Goal: Information Seeking & Learning: Learn about a topic

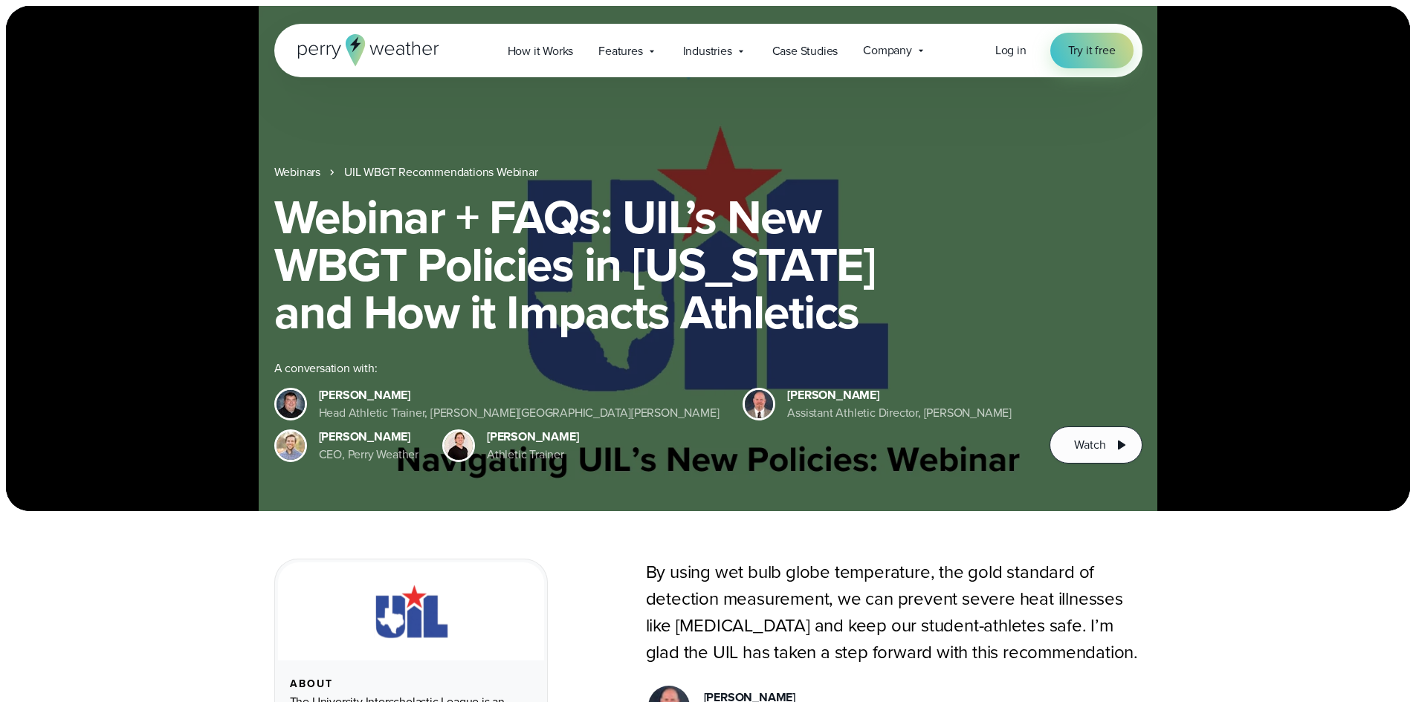
click at [286, 181] on link "Webinars" at bounding box center [297, 173] width 46 height 18
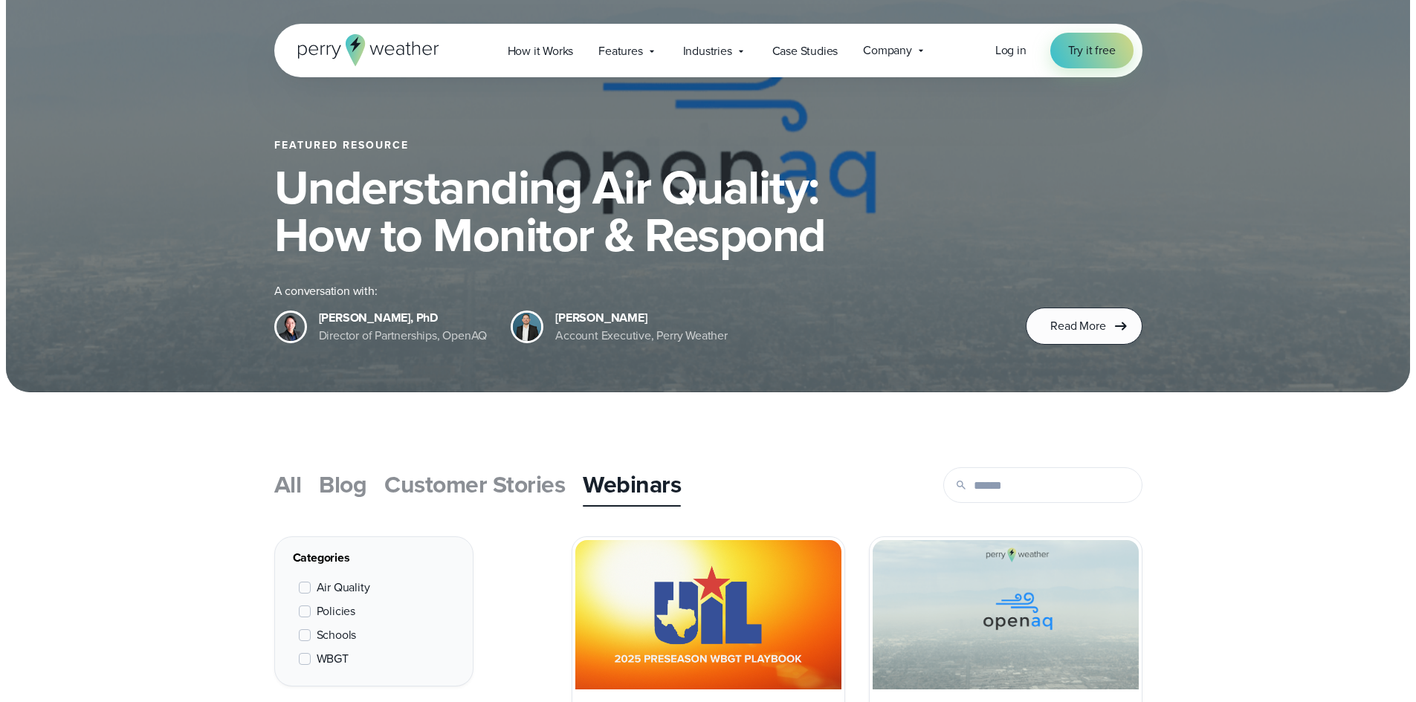
scroll to position [297, 0]
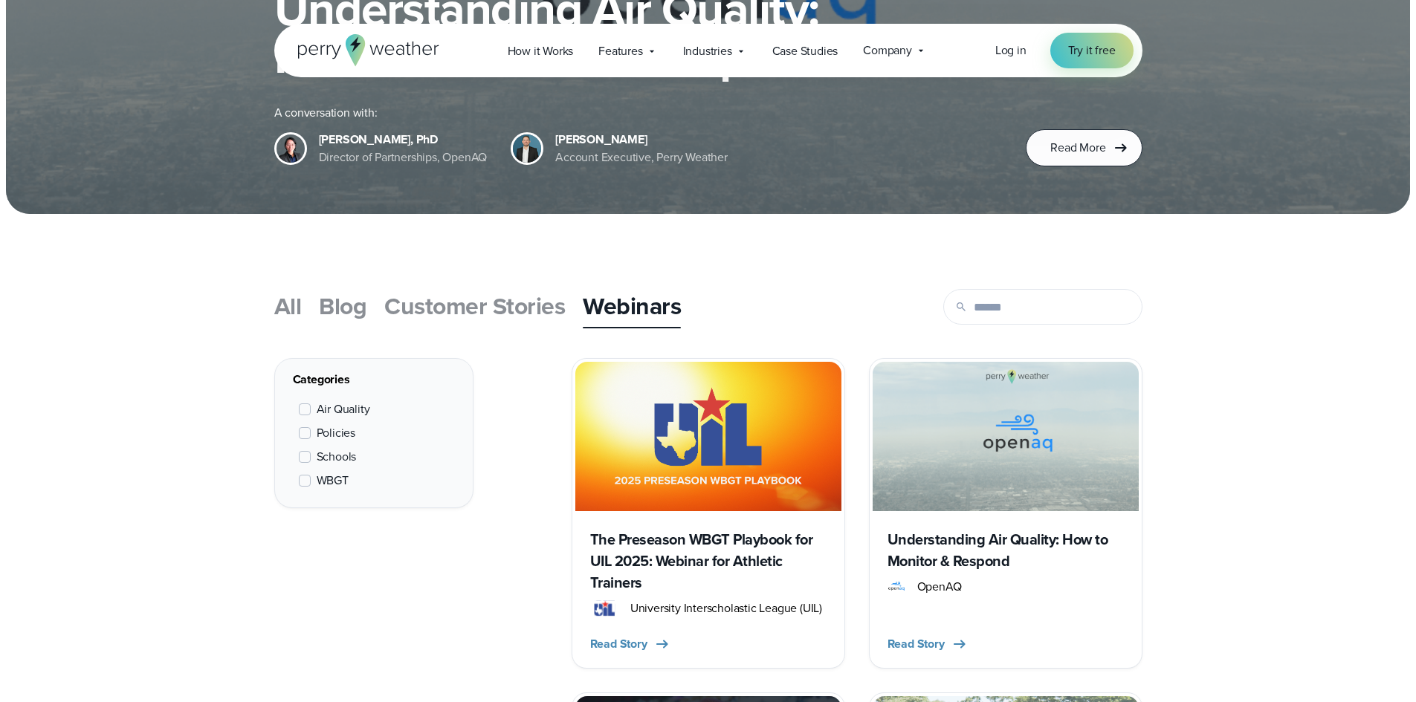
click at [640, 566] on h3 "The Preseason WBGT Playbook for UIL 2025: Webinar for Athletic Trainers" at bounding box center [708, 561] width 236 height 65
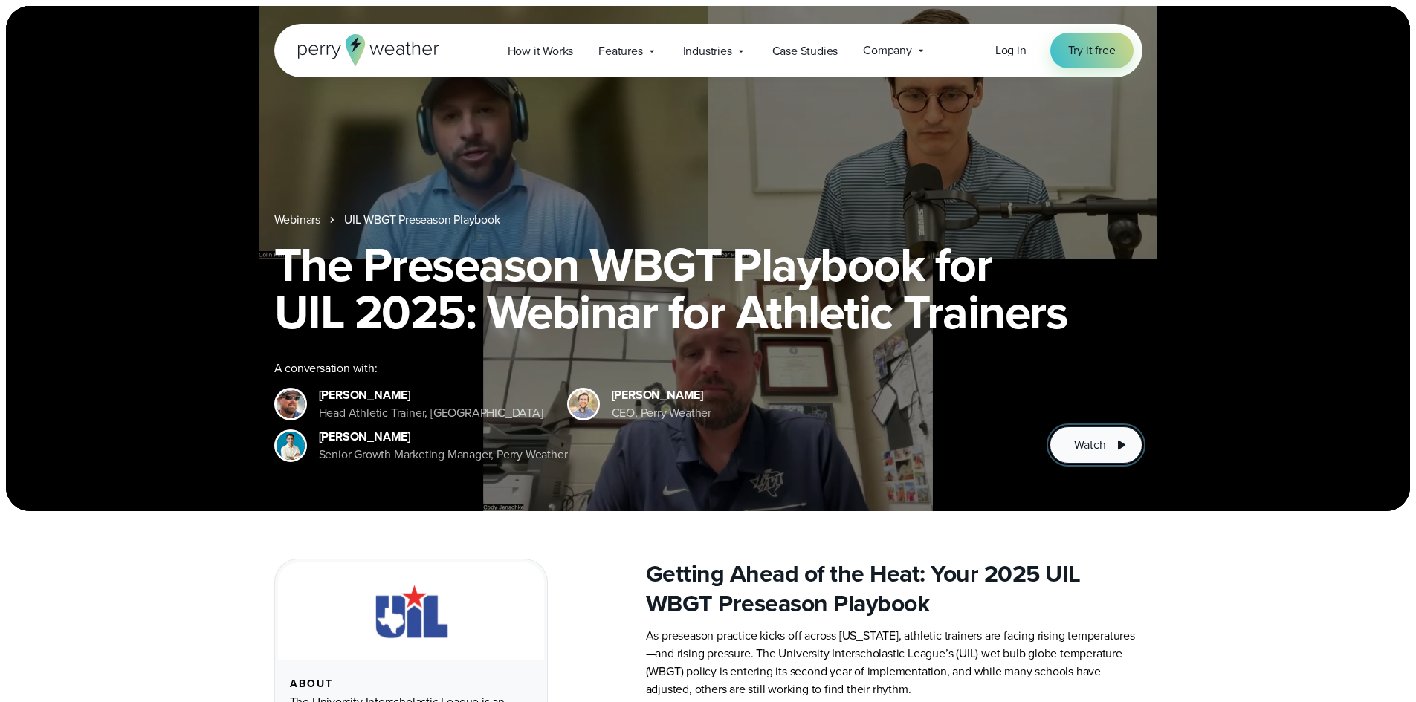
click at [1101, 450] on span "Watch" at bounding box center [1089, 445] width 31 height 18
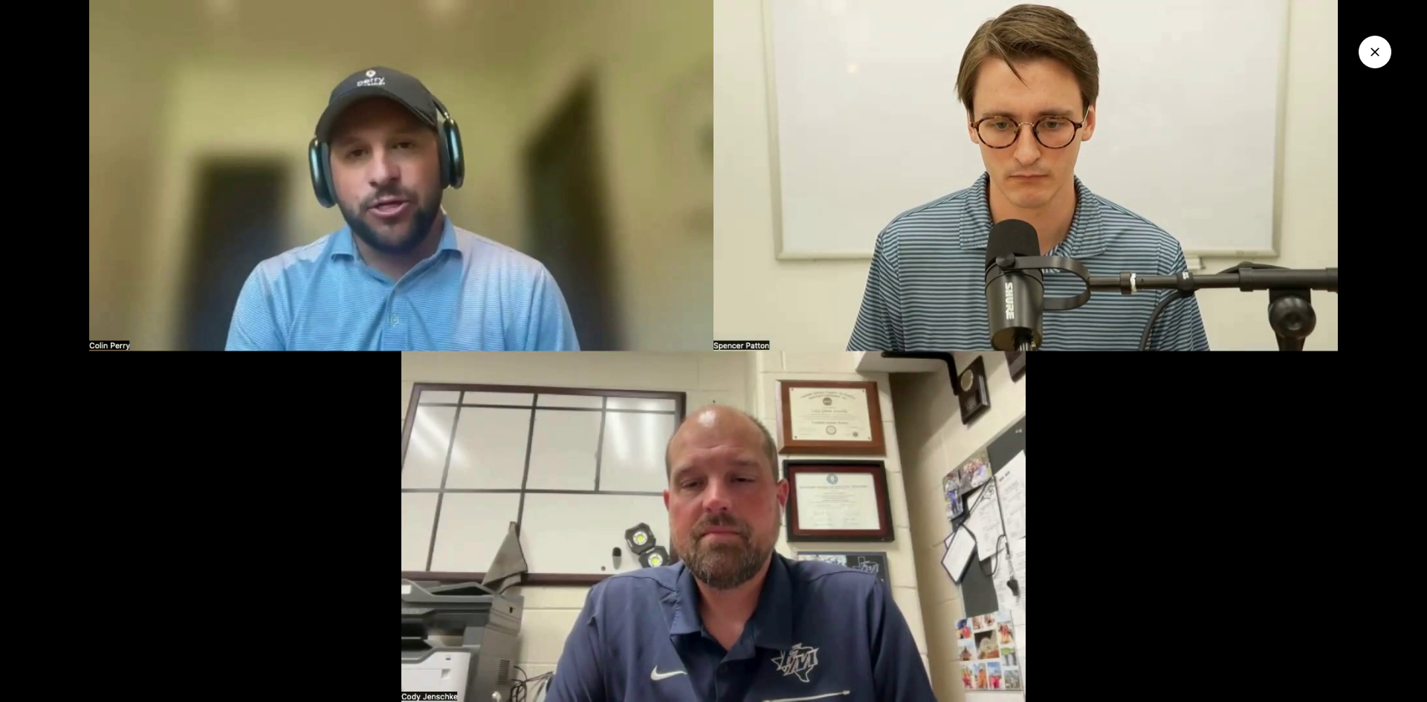
click at [630, 468] on img at bounding box center [713, 351] width 1427 height 702
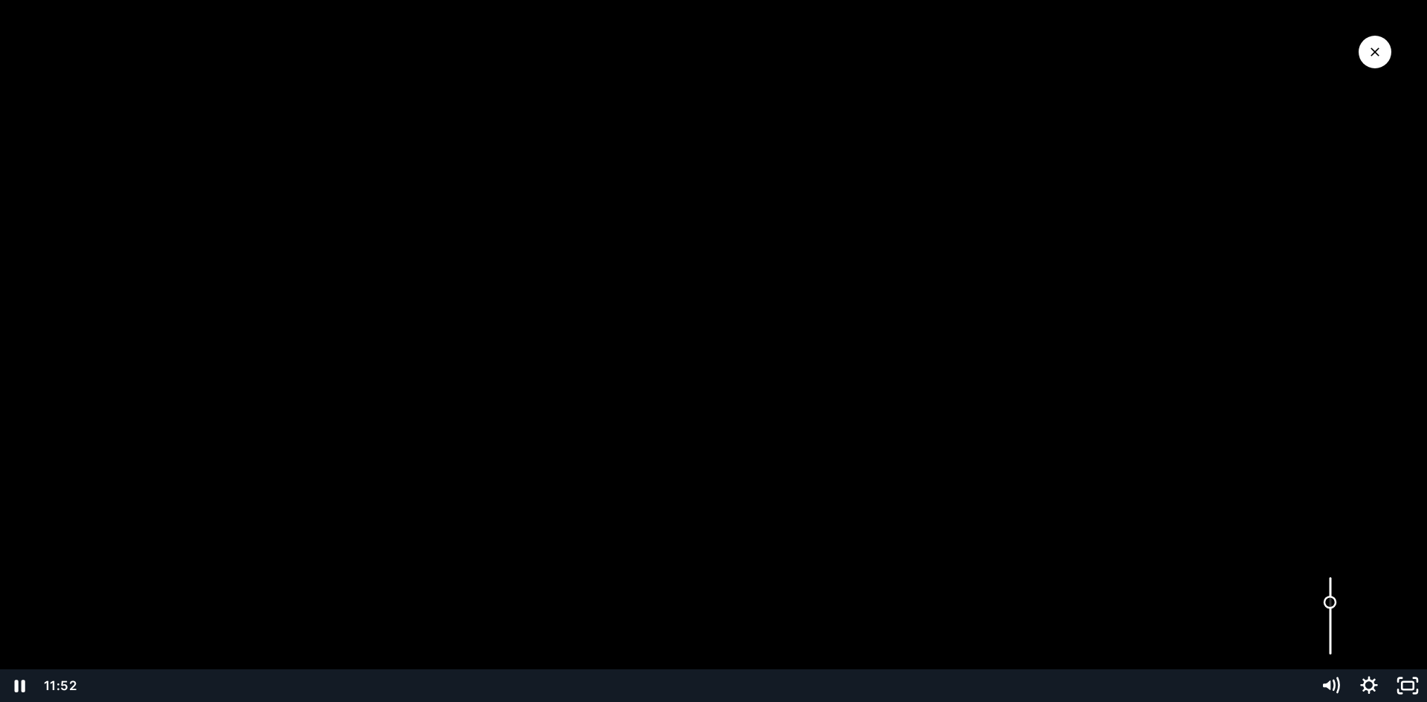
drag, startPoint x: 1330, startPoint y: 576, endPoint x: 1327, endPoint y: 604, distance: 28.3
click at [1328, 604] on div "Volume" at bounding box center [1330, 602] width 13 height 13
click at [269, 184] on div at bounding box center [713, 351] width 1427 height 702
click at [26, 684] on icon "Play Video" at bounding box center [20, 686] width 39 height 33
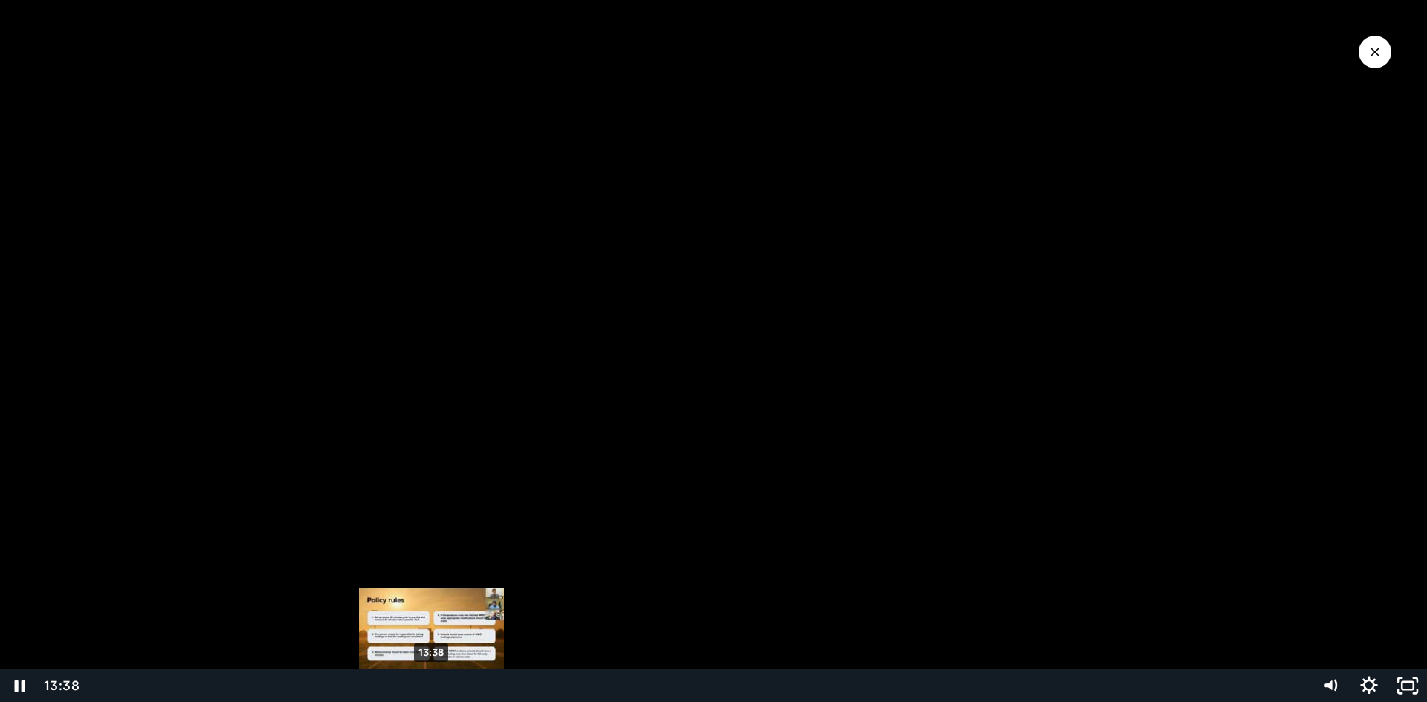
click at [431, 683] on div "13:38" at bounding box center [696, 686] width 1211 height 33
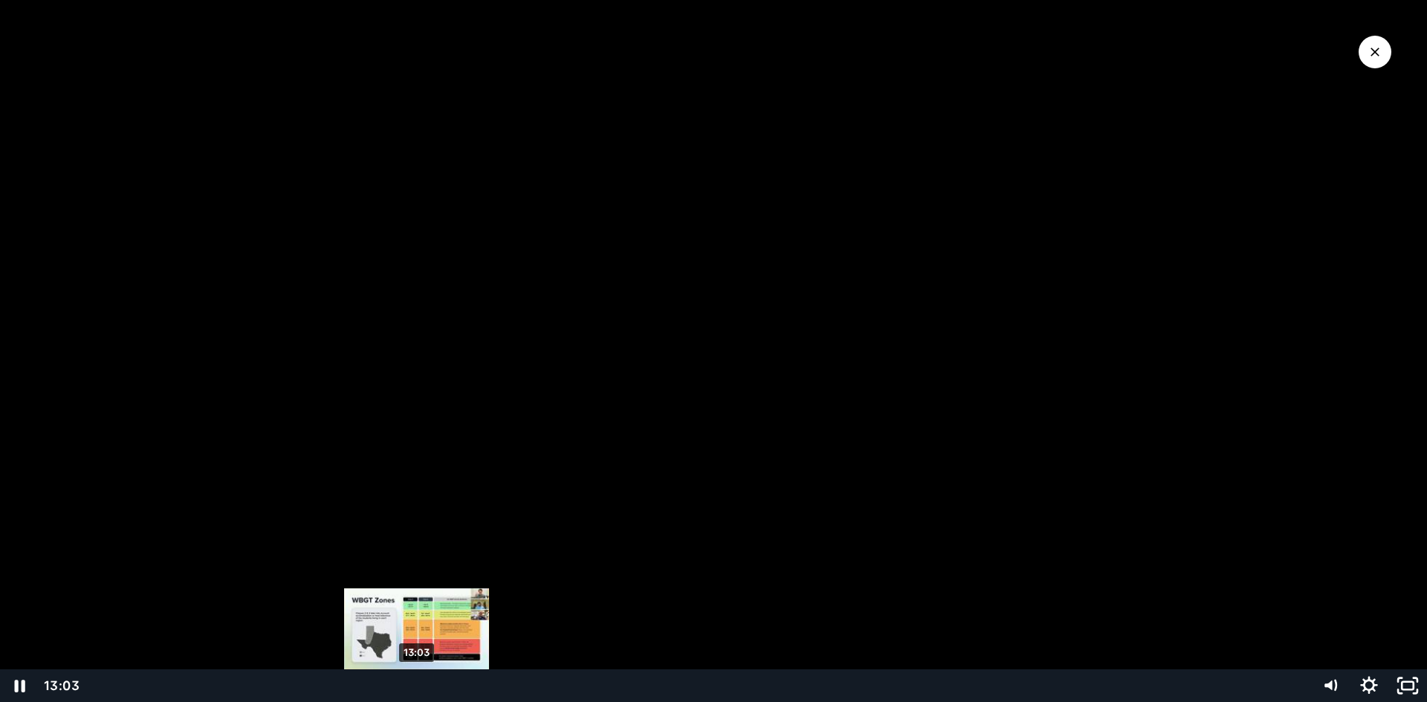
click at [417, 681] on div "13:03" at bounding box center [696, 686] width 1211 height 33
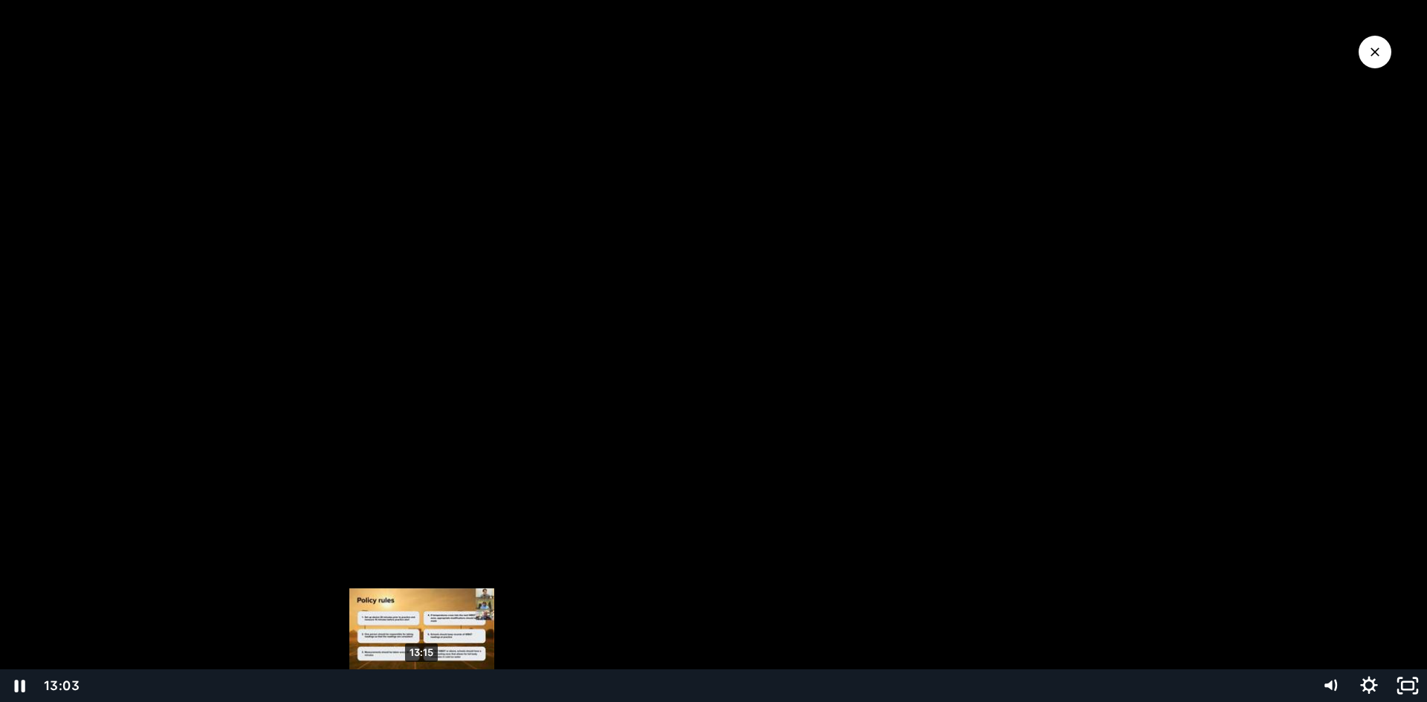
click at [422, 682] on div "13:15" at bounding box center [696, 686] width 1211 height 33
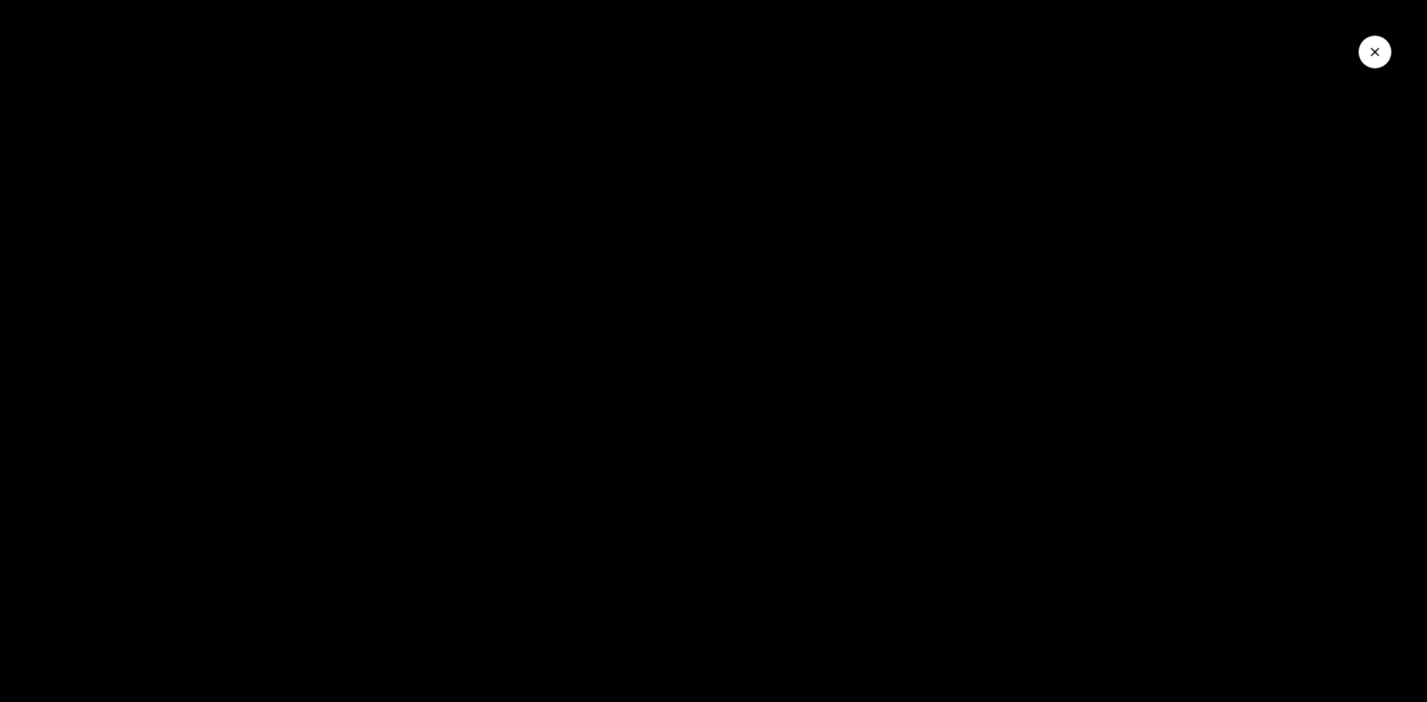
click at [1387, 56] on button "Close Video" at bounding box center [1375, 52] width 33 height 33
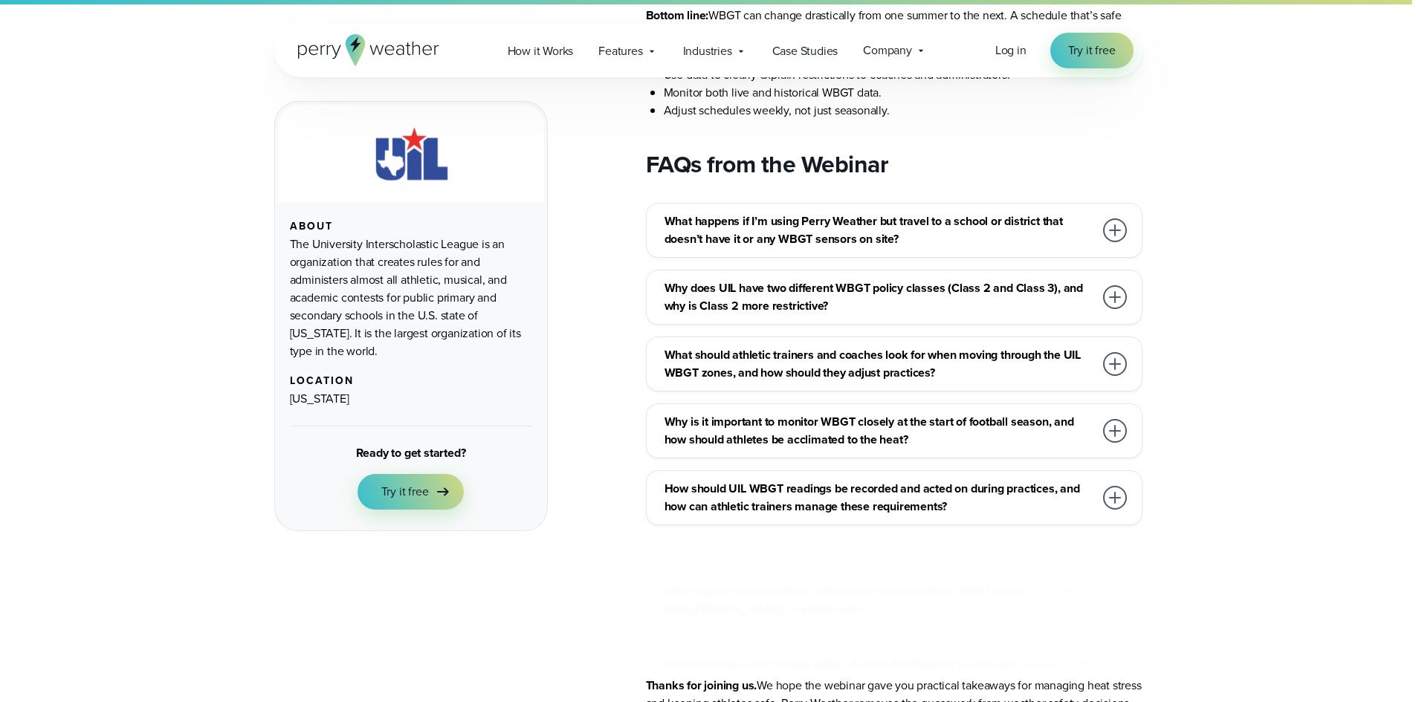
scroll to position [4682, 0]
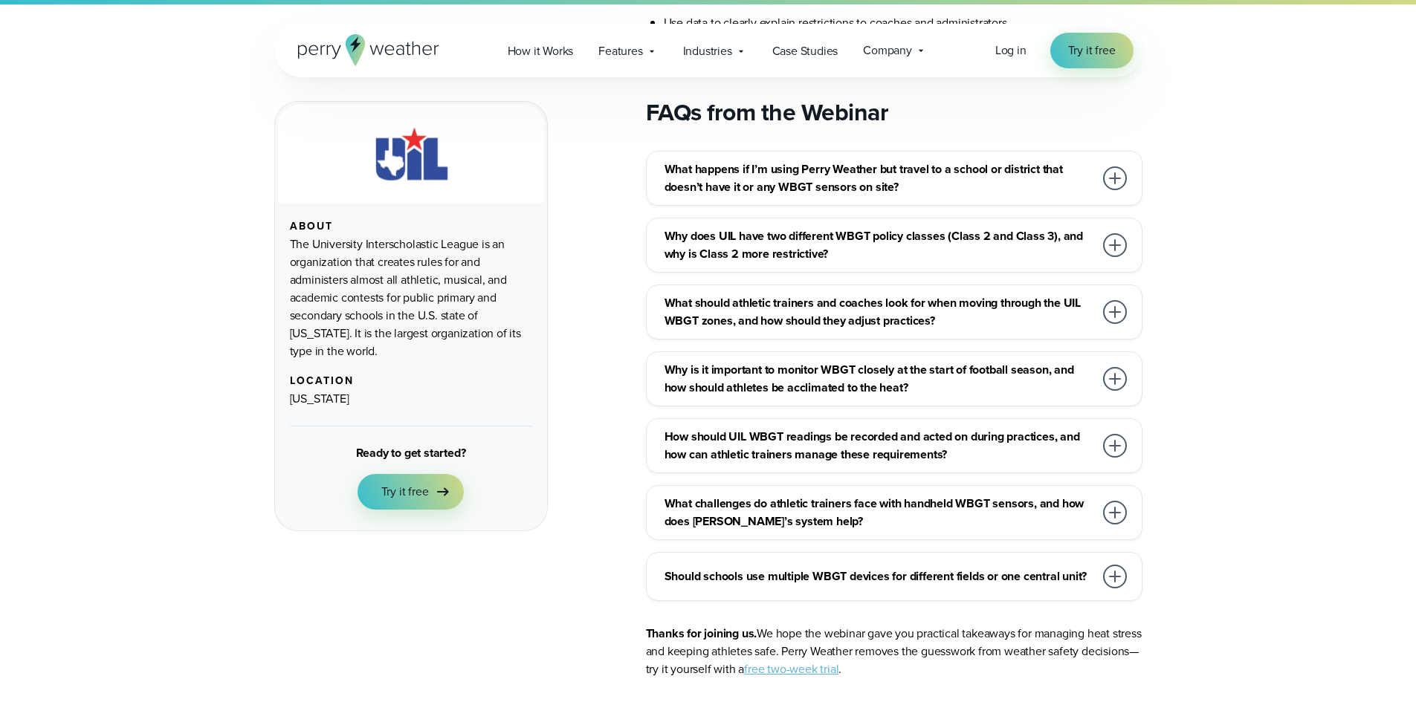
click at [1123, 300] on div at bounding box center [1115, 312] width 24 height 24
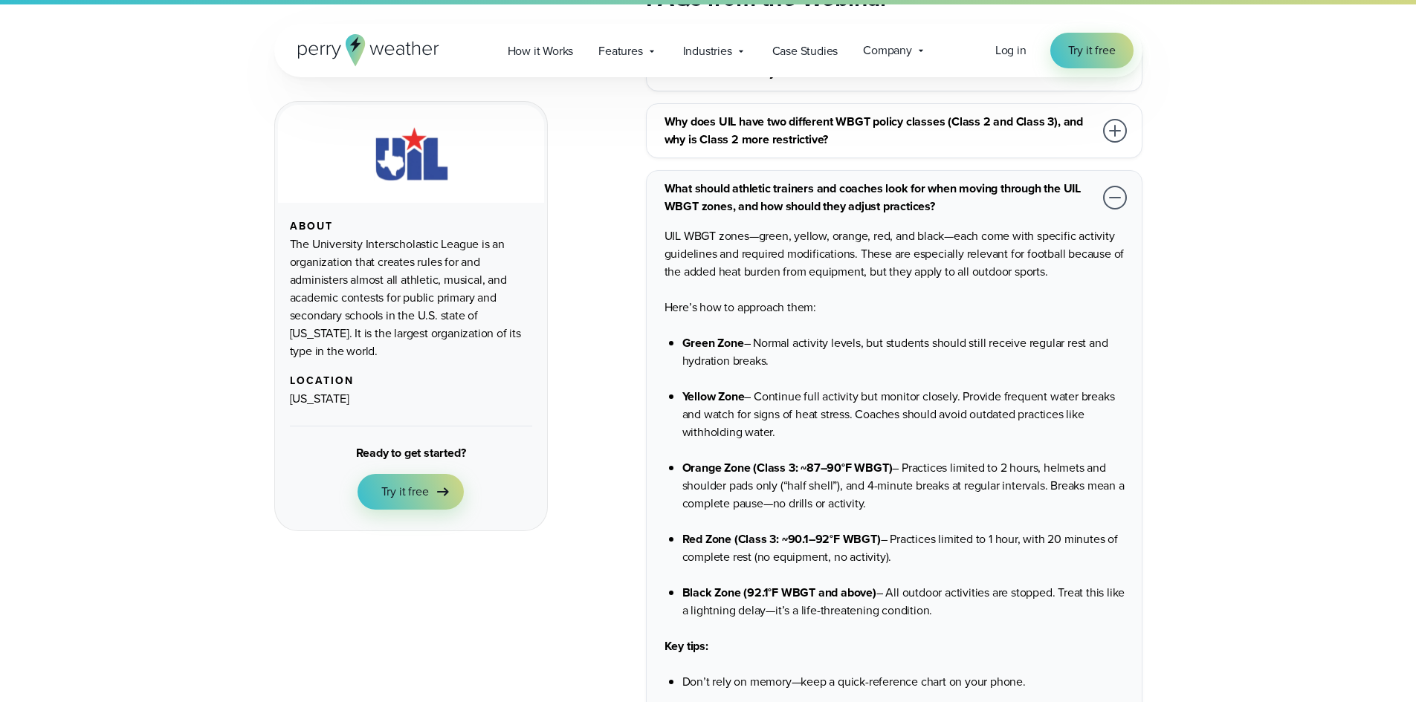
scroll to position [4905, 0]
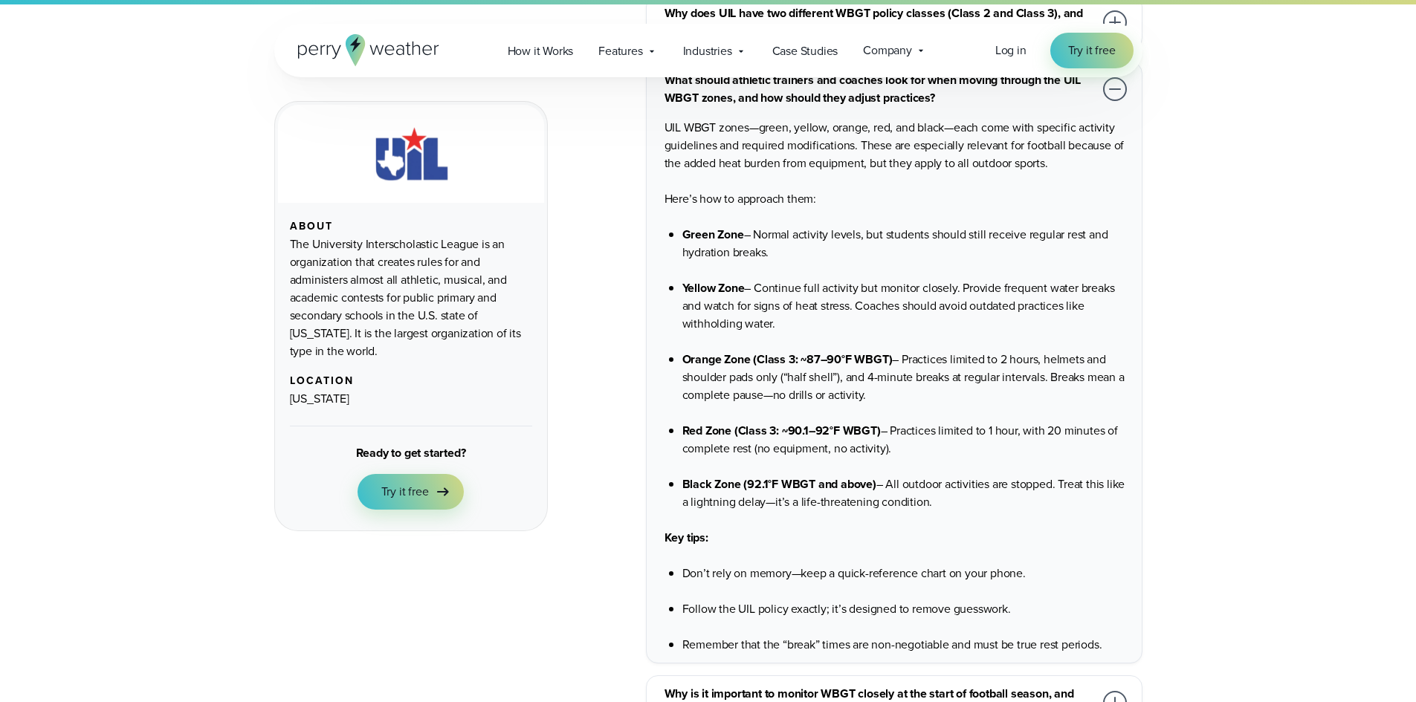
drag, startPoint x: 941, startPoint y: 482, endPoint x: 621, endPoint y: 199, distance: 427.1
click at [958, 333] on li "Orange Zone (Class 3: ~87–90°F WBGT) – Practices limited to 2 hours, helmets an…" at bounding box center [905, 368] width 447 height 71
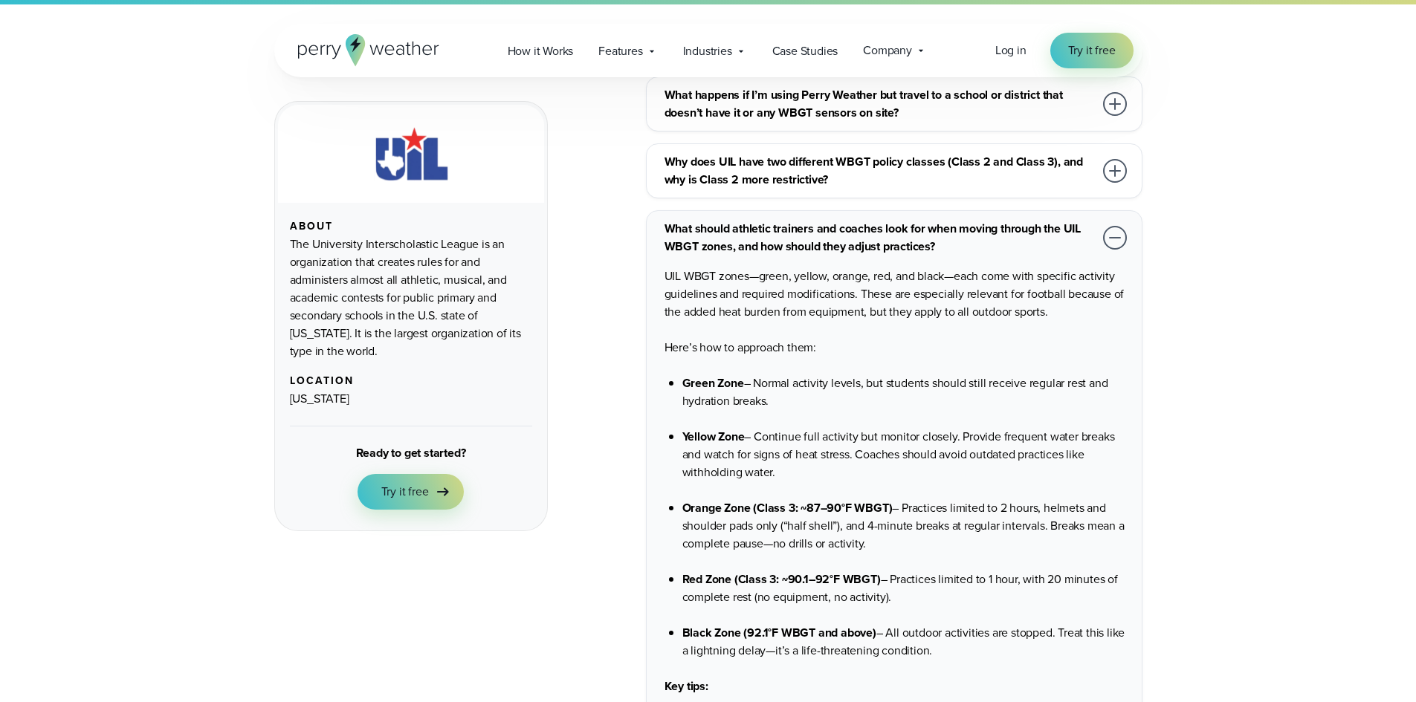
scroll to position [4831, 0]
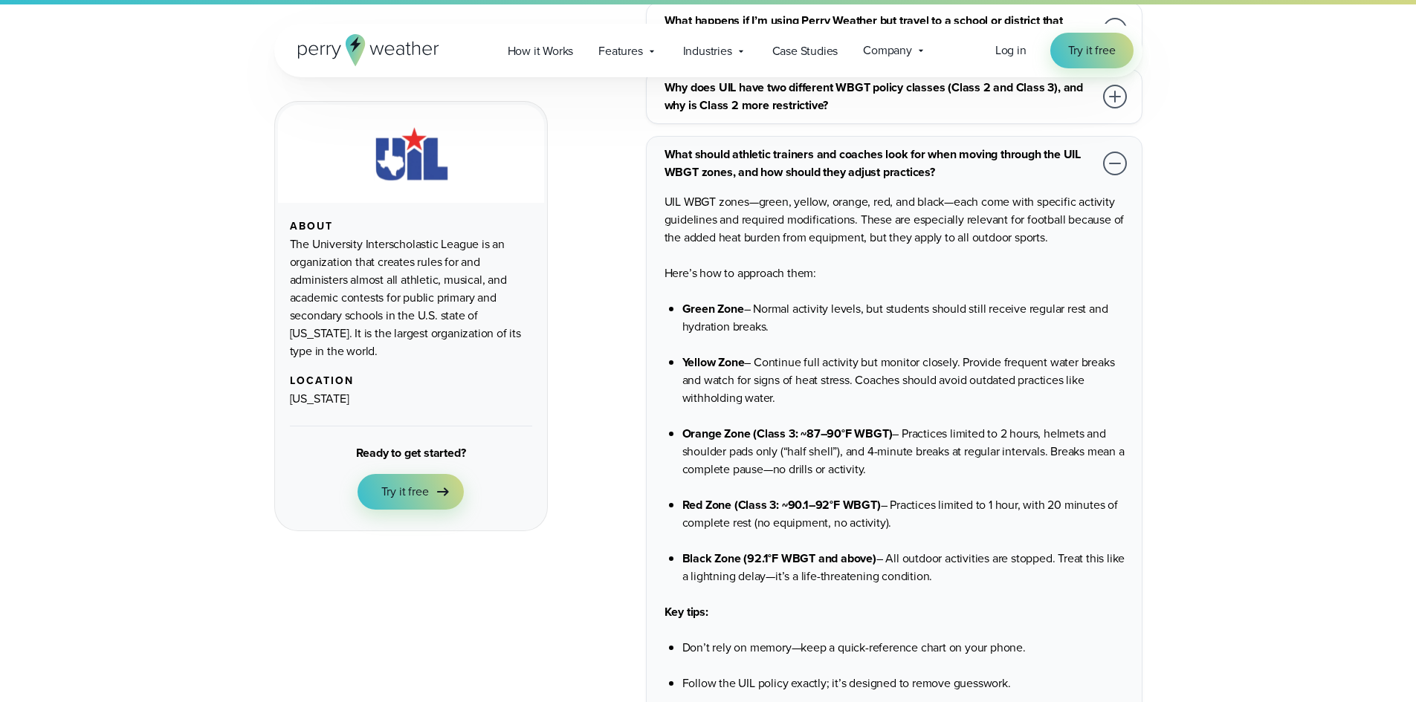
drag, startPoint x: 905, startPoint y: 500, endPoint x: 757, endPoint y: 499, distance: 147.2
click at [757, 499] on p "Red Zone (Class 3: ~90.1–92°F WBGT) – Practices limited to 1 hour, with 20 minu…" at bounding box center [905, 514] width 447 height 36
click at [979, 499] on p "Red Zone (Class 3: ~90.1–92°F WBGT) – Practices limited to 1 hour, with 20 minu…" at bounding box center [905, 514] width 447 height 36
drag, startPoint x: 867, startPoint y: 443, endPoint x: 679, endPoint y: 418, distance: 189.6
click at [679, 418] on ul "Green Zone – Normal activity levels, but students should still receive regular …" at bounding box center [896, 442] width 465 height 285
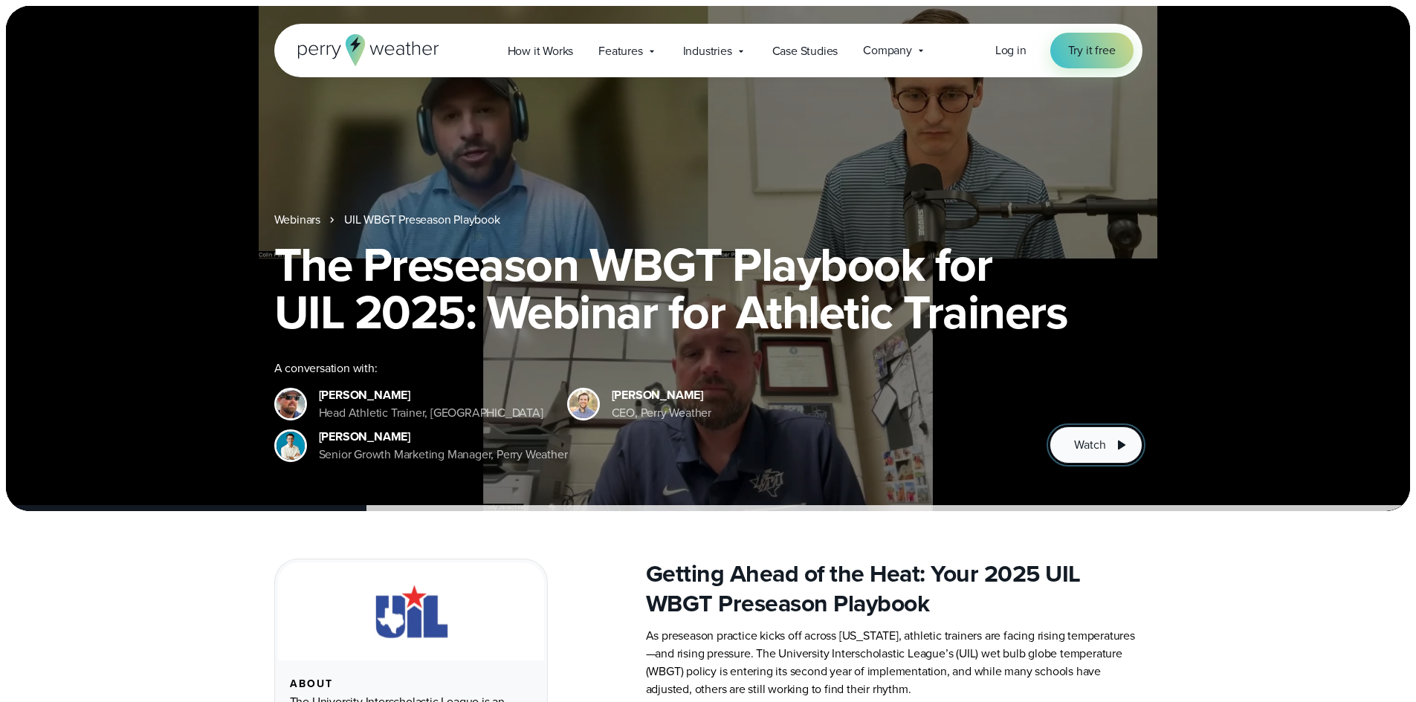
click at [1084, 453] on span "Watch" at bounding box center [1089, 445] width 31 height 18
